Goal: Task Accomplishment & Management: Use online tool/utility

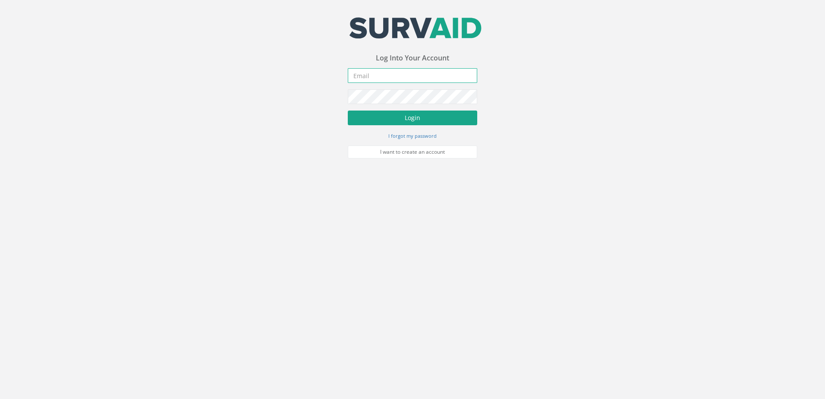
type input "[EMAIL_ADDRESS][DOMAIN_NAME]"
click at [397, 118] on button "Login" at bounding box center [413, 118] width 130 height 15
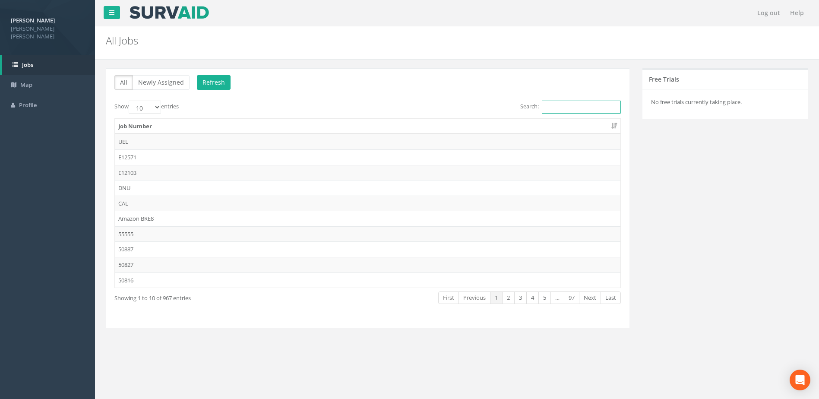
click at [553, 106] on input "Search:" at bounding box center [581, 107] width 79 height 13
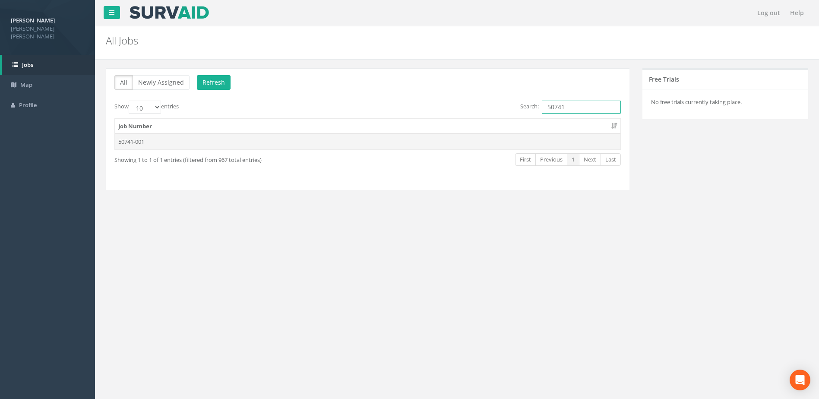
type input "50741"
click at [140, 143] on td "50741-001" at bounding box center [368, 142] width 506 height 16
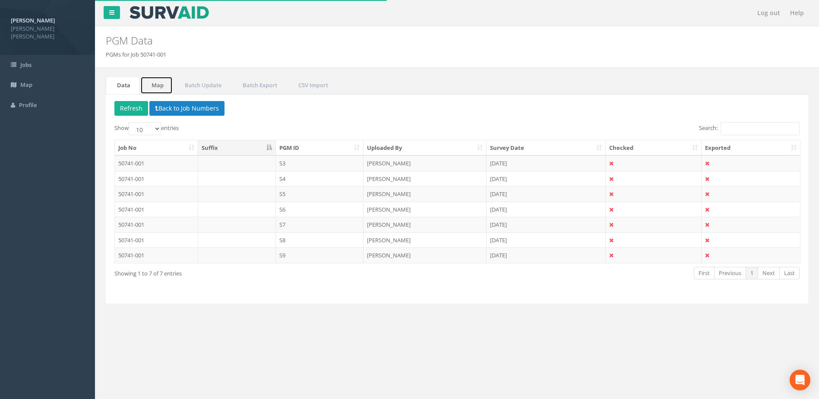
click at [158, 86] on link "Map" at bounding box center [156, 85] width 32 height 18
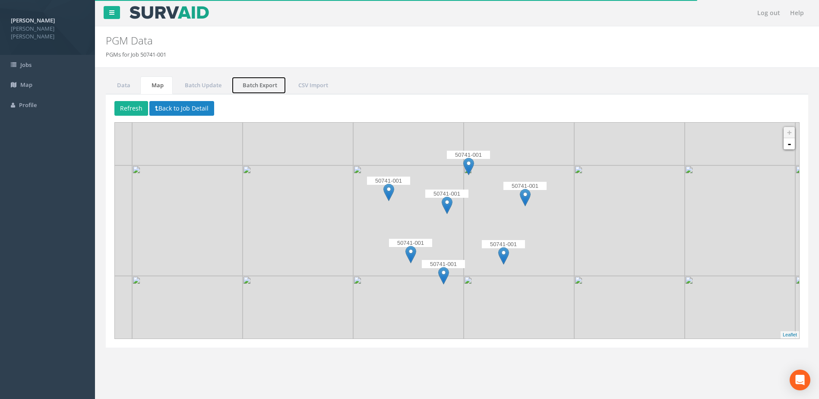
click at [256, 86] on link "Batch Export" at bounding box center [258, 85] width 55 height 18
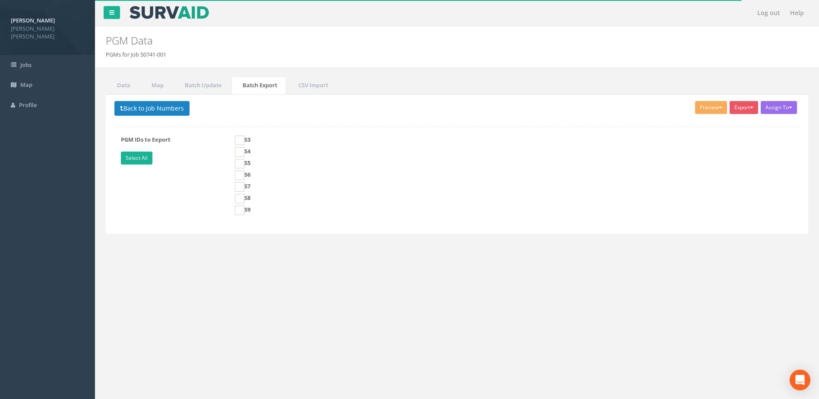
click at [132, 150] on label "PGM IDs to Export Select All" at bounding box center [171, 151] width 114 height 31
click at [137, 153] on link "Select All" at bounding box center [137, 158] width 32 height 13
checkbox input "true"
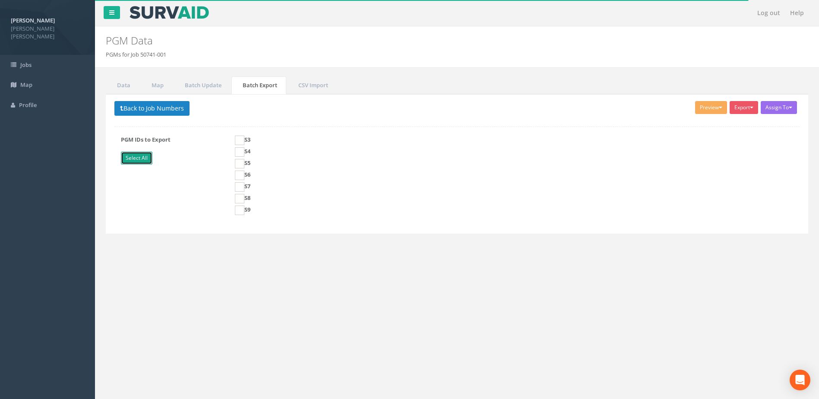
checkbox input "true"
click at [715, 111] on button "Preview" at bounding box center [711, 107] width 32 height 13
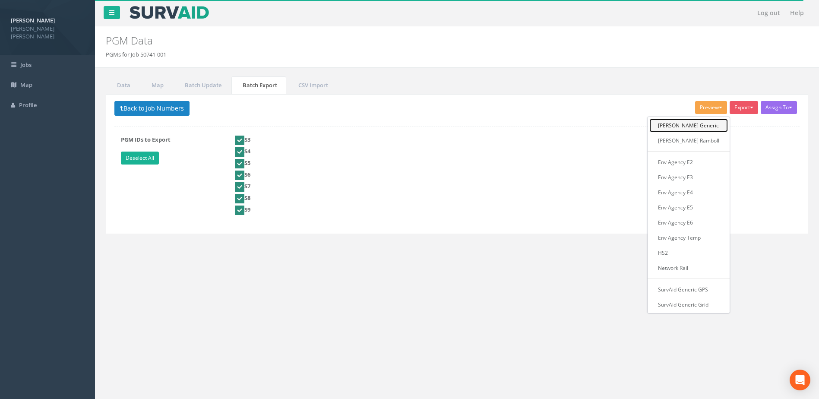
click at [699, 128] on link "[PERSON_NAME] Generic" at bounding box center [688, 125] width 79 height 13
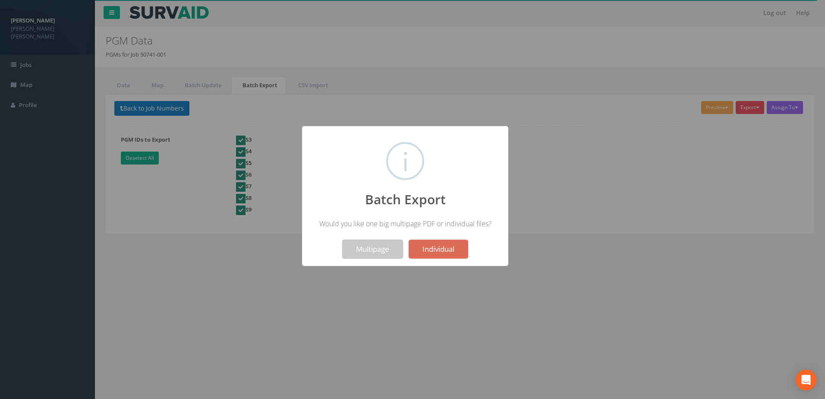
click at [379, 253] on button "Multipage" at bounding box center [372, 249] width 61 height 19
